Goal: Task Accomplishment & Management: Use online tool/utility

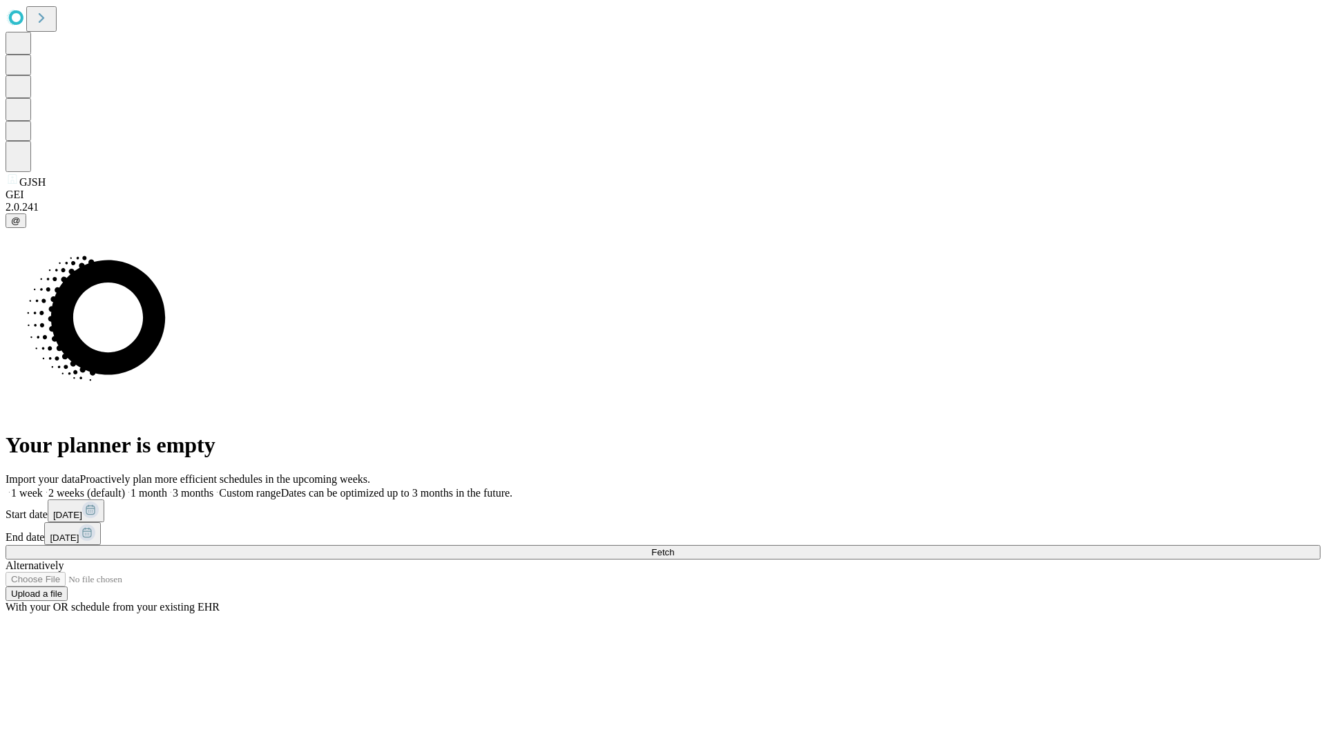
click at [674, 547] on span "Fetch" at bounding box center [662, 552] width 23 height 10
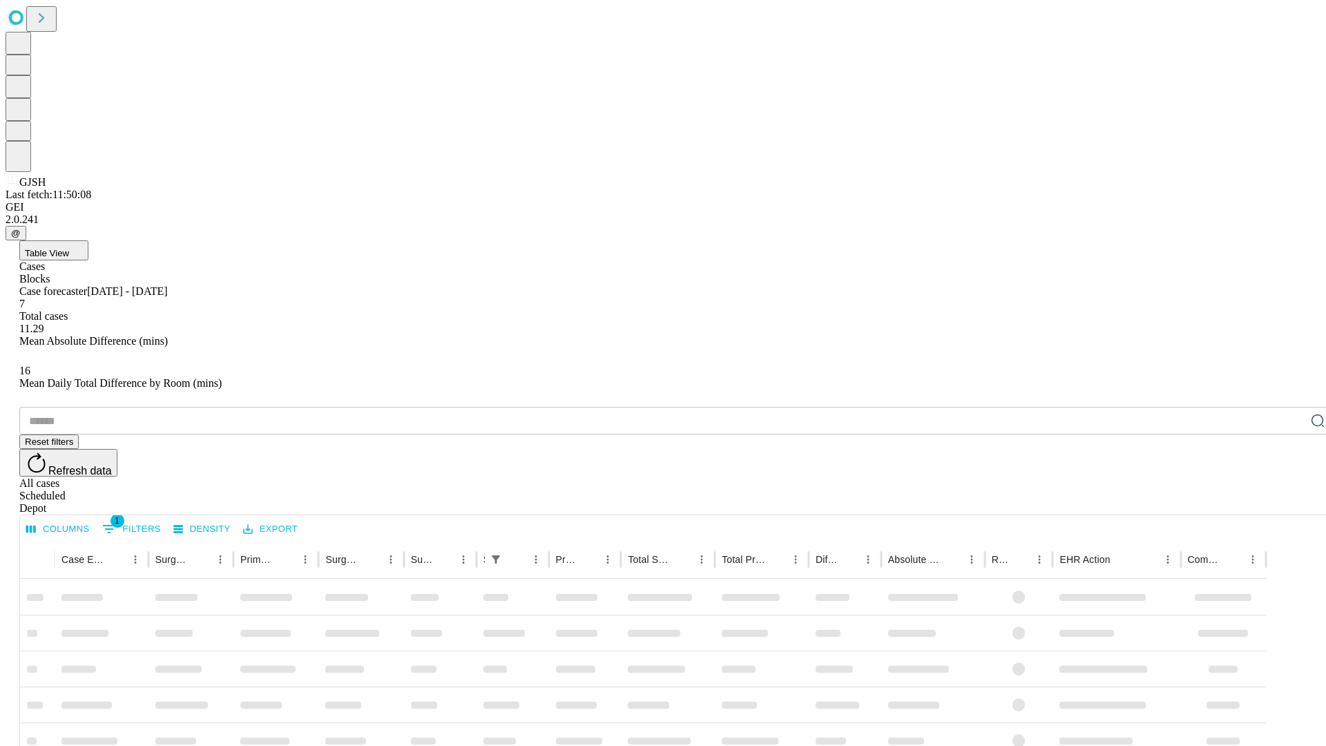
click at [1290, 502] on div "Depot" at bounding box center [676, 508] width 1315 height 12
